Goal: Navigation & Orientation: Understand site structure

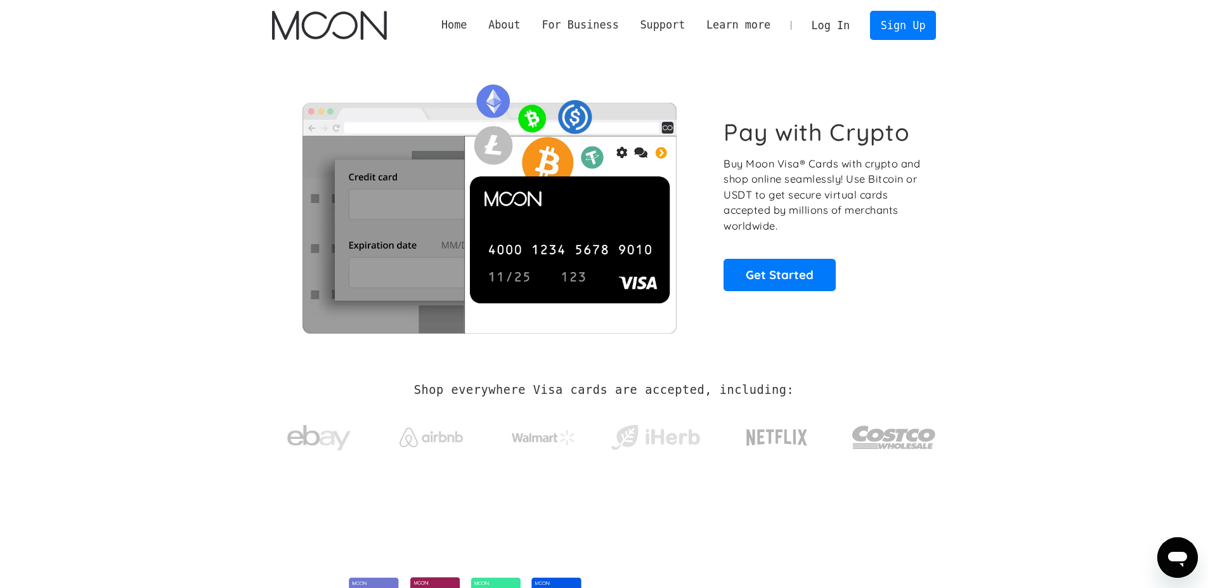
click at [829, 24] on link "Log In" at bounding box center [831, 25] width 60 height 28
click at [767, 185] on p "Buy Moon Visa® Cards with crypto and shop online seamlessly! Use Bitcoin or USD…" at bounding box center [823, 195] width 198 height 78
click at [571, 68] on link "Moon APIs" at bounding box center [580, 71] width 98 height 25
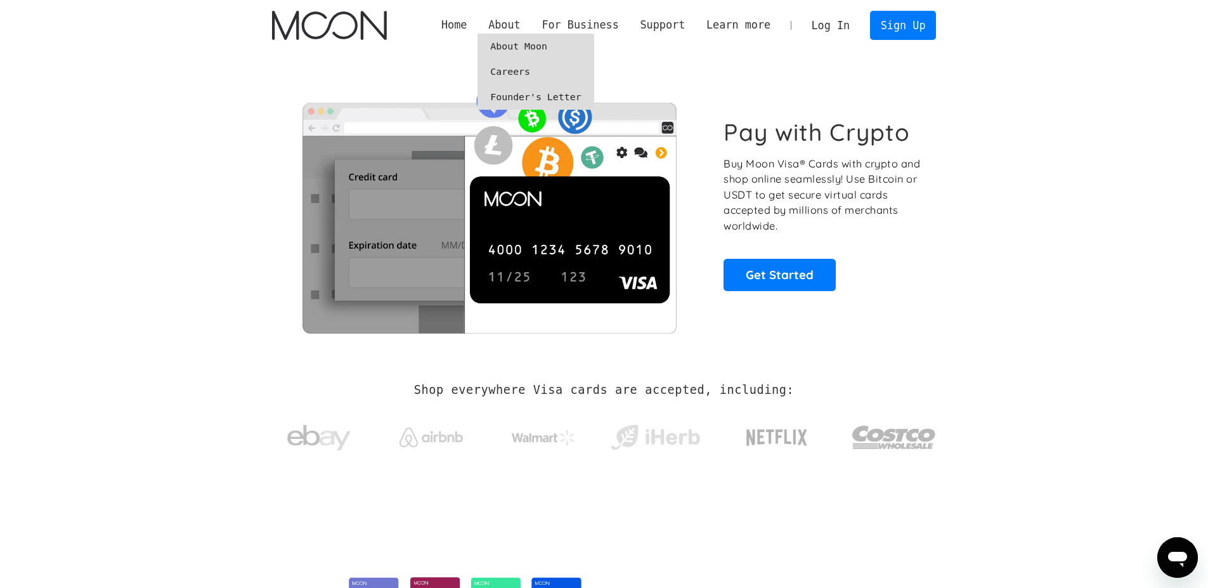
click at [505, 43] on link "About Moon" at bounding box center [536, 46] width 116 height 25
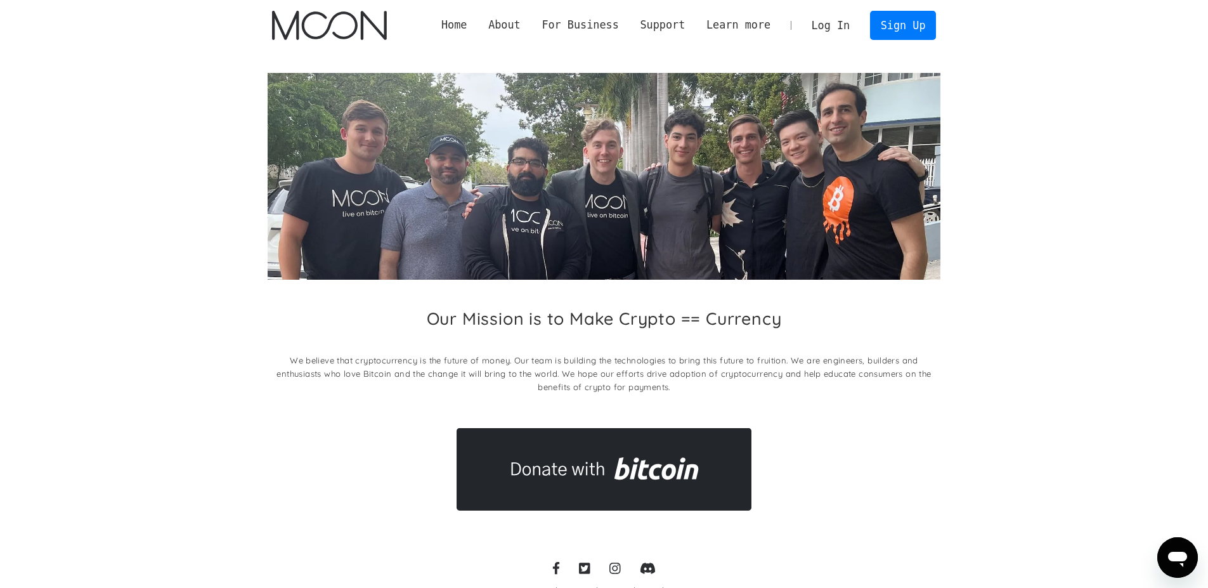
click at [1042, 68] on section "Our Mission is to Make Crypto == Currency We believe that cryptocurrency is the…" at bounding box center [604, 292] width 1208 height 483
click at [910, 27] on link "Sign Up" at bounding box center [903, 25] width 66 height 29
